Goal: Find contact information: Find contact information

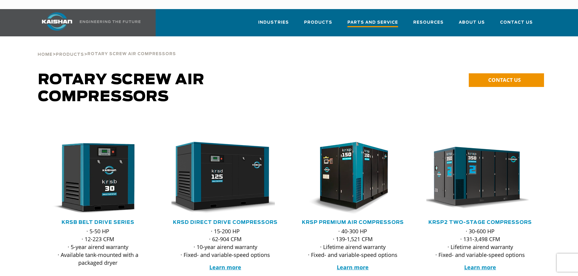
click at [376, 19] on span "Parts and Service" at bounding box center [372, 23] width 51 height 8
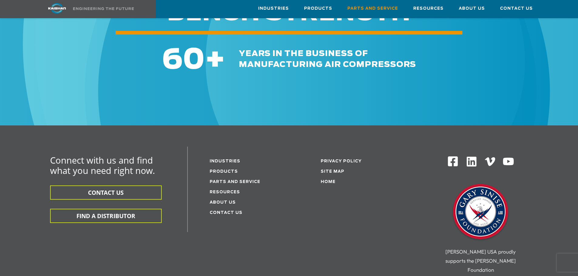
scroll to position [749, 0]
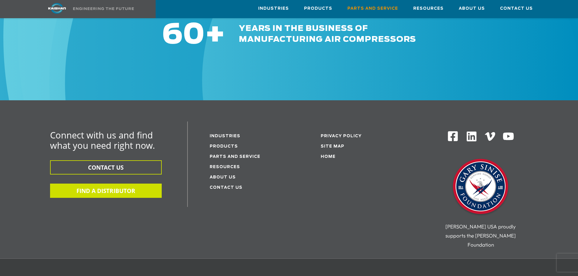
click at [110, 184] on button "FIND A DISTRIBUTOR" at bounding box center [106, 191] width 112 height 14
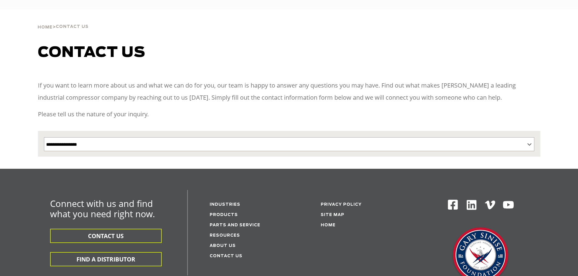
select select "**********"
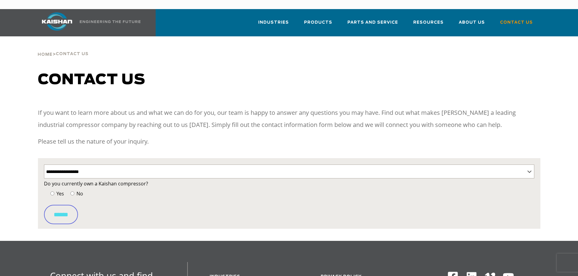
click at [55, 190] on label "Yes" at bounding box center [56, 194] width 15 height 8
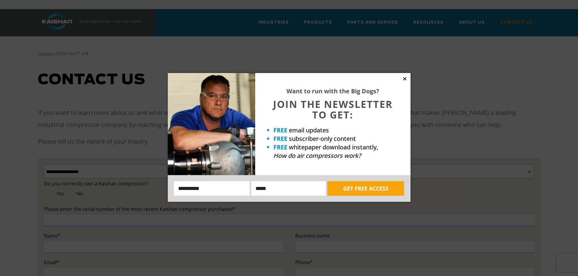
click at [405, 79] on icon at bounding box center [404, 78] width 3 height 3
